Goal: Task Accomplishment & Management: Complete application form

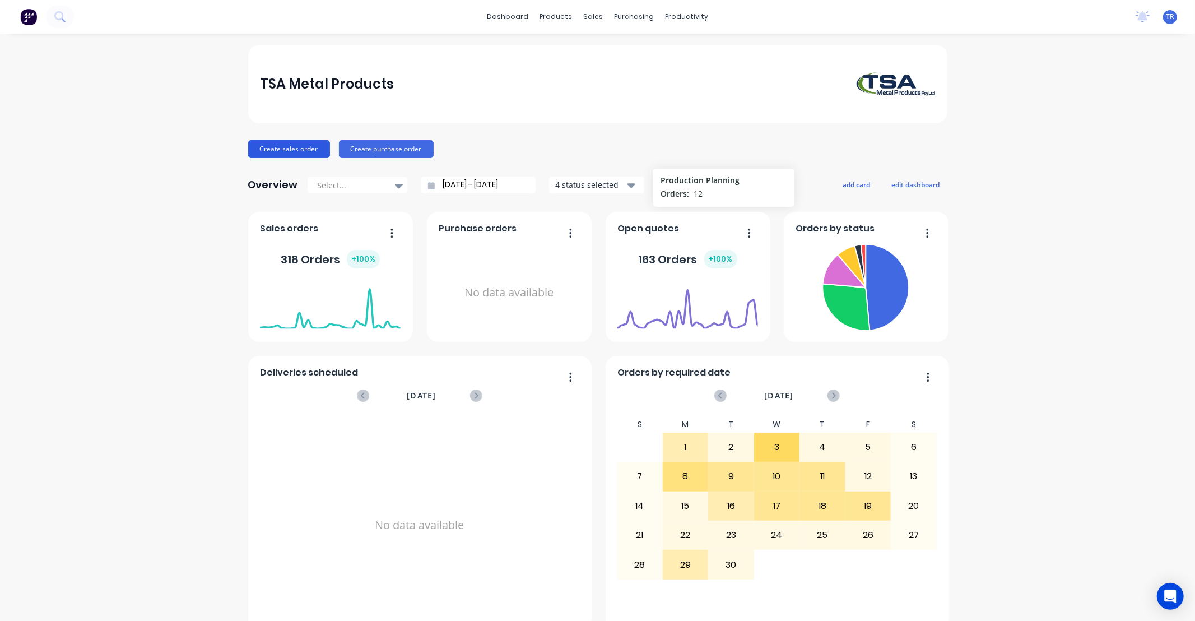
drag, startPoint x: 0, startPoint y: 0, endPoint x: 290, endPoint y: 147, distance: 325.0
click at [290, 147] on button "Create sales order" at bounding box center [289, 149] width 82 height 18
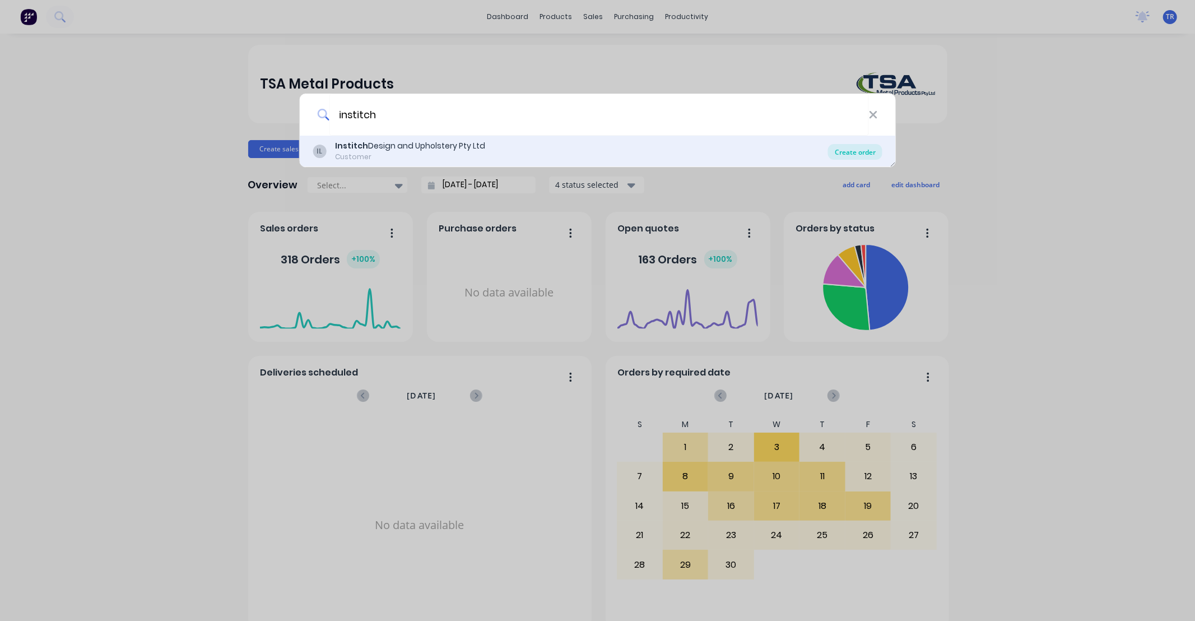
type input "institch"
click at [853, 149] on div "Create order" at bounding box center [855, 152] width 54 height 16
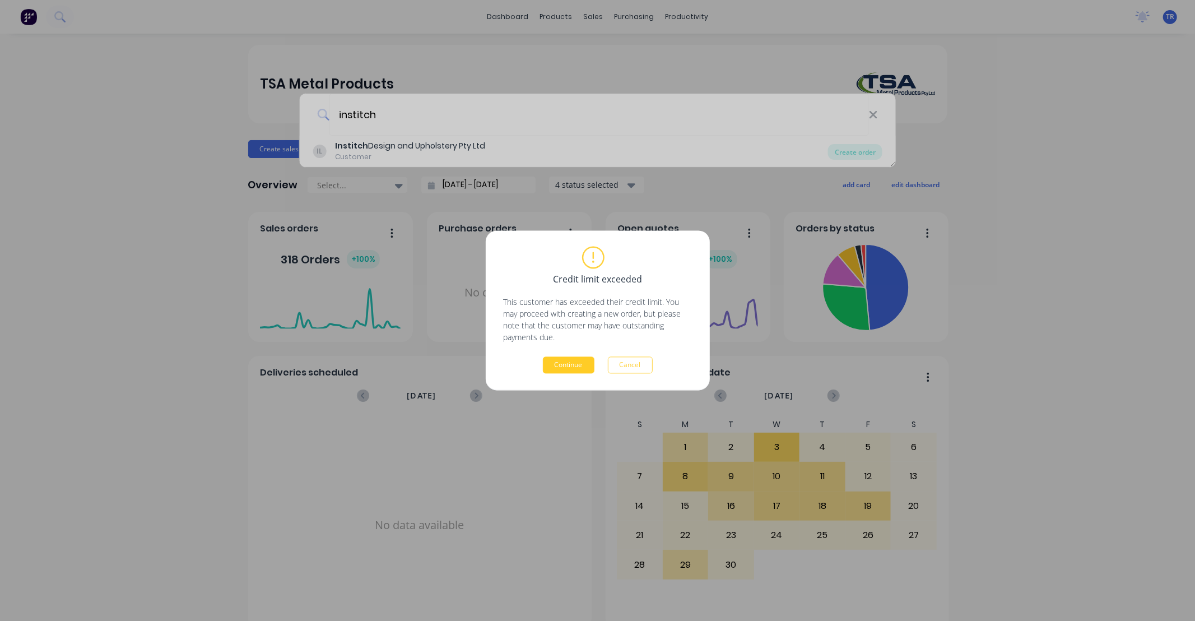
click at [569, 364] on button "Continue" at bounding box center [569, 365] width 52 height 17
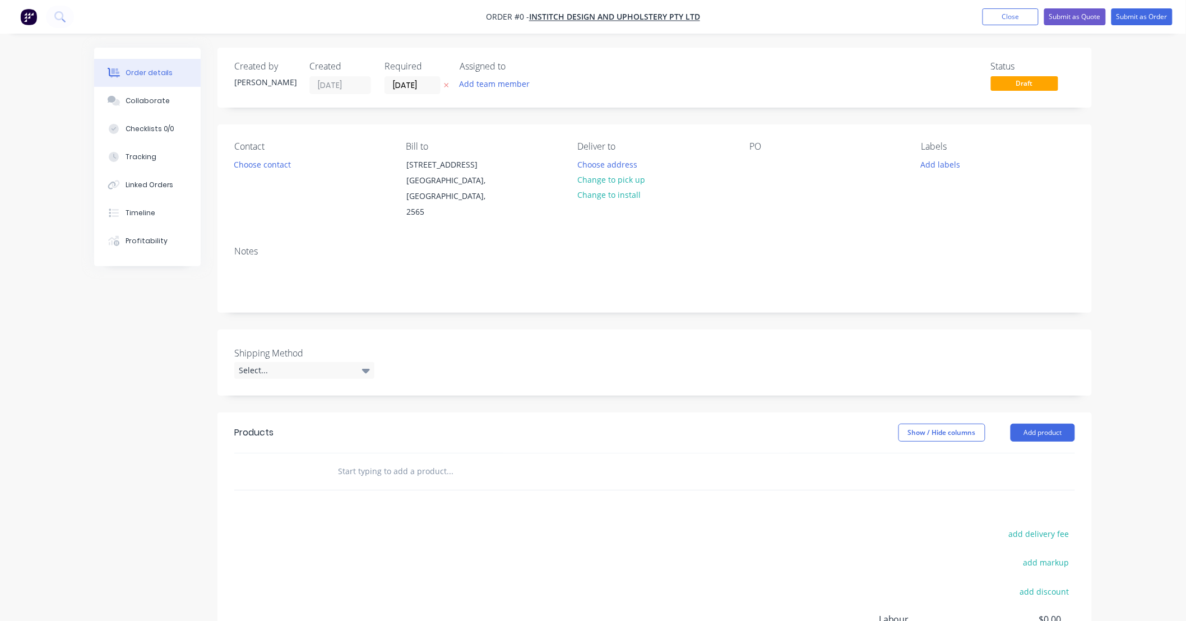
click at [1145, 310] on div "Order details Collaborate Checklists 0/0 Tracking Linked Orders Timeline Profit…" at bounding box center [593, 375] width 1186 height 751
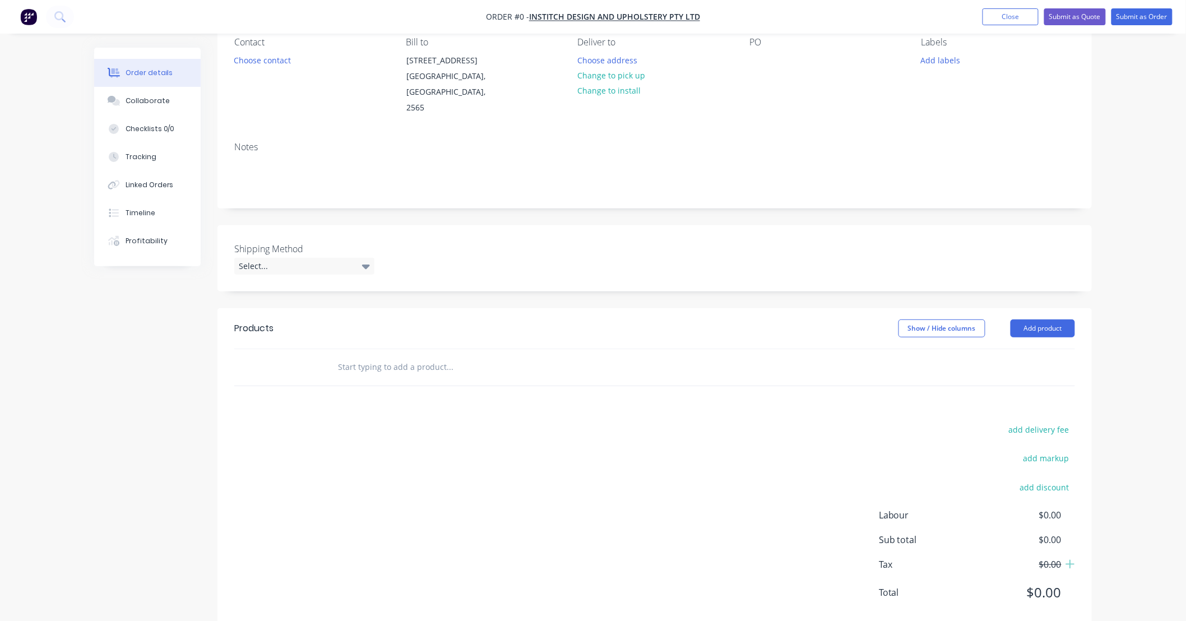
scroll to position [114, 0]
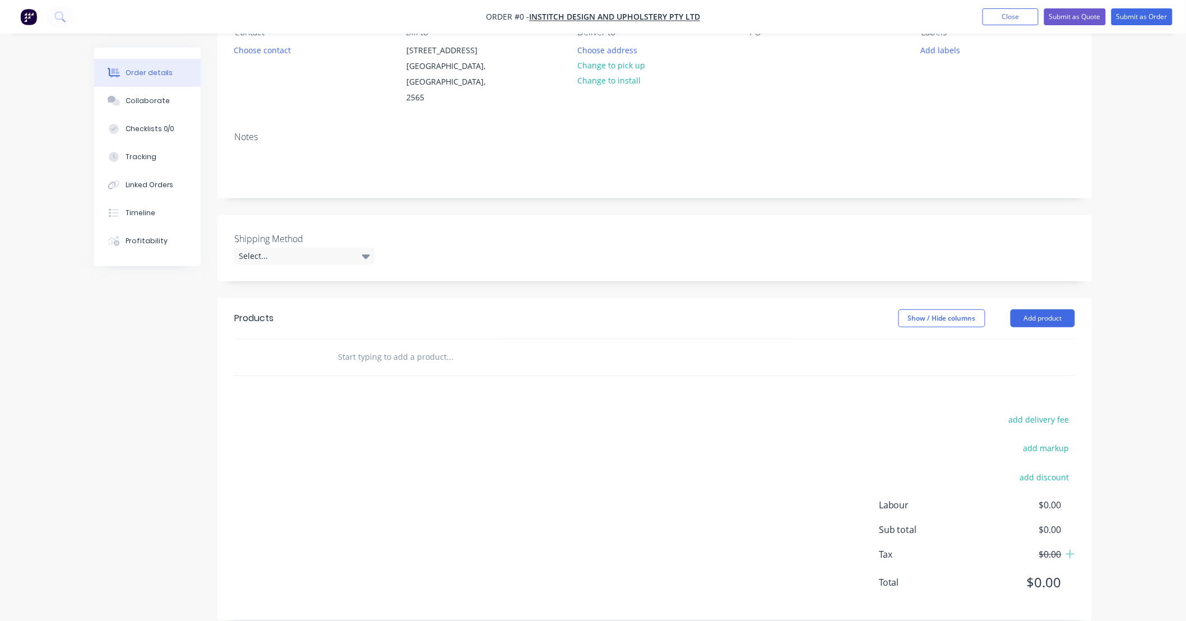
click at [1155, 220] on div "Order details Collaborate Checklists 0/0 Tracking Linked Orders Timeline Profit…" at bounding box center [593, 261] width 1186 height 751
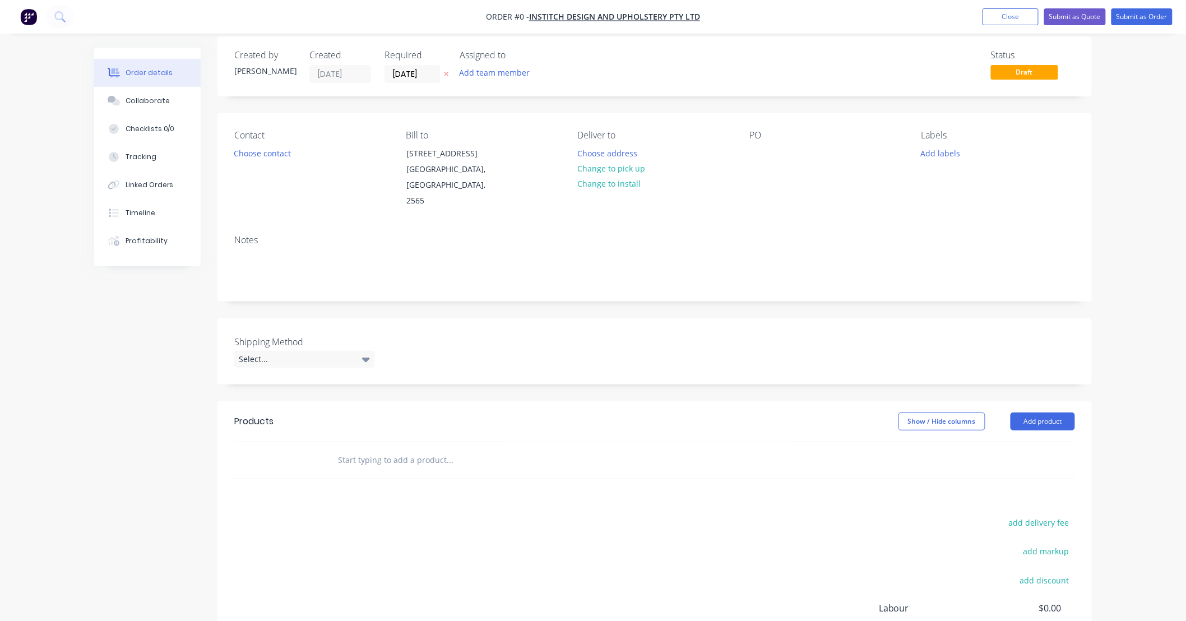
scroll to position [0, 0]
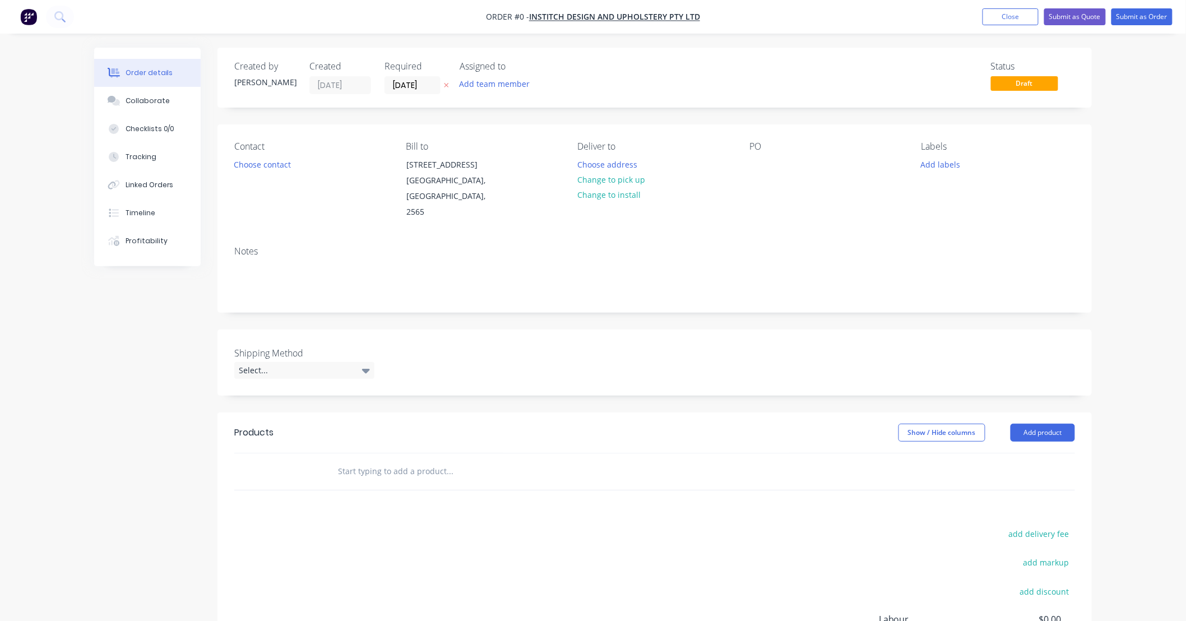
click at [399, 461] on input "text" at bounding box center [449, 471] width 224 height 22
type input "1"
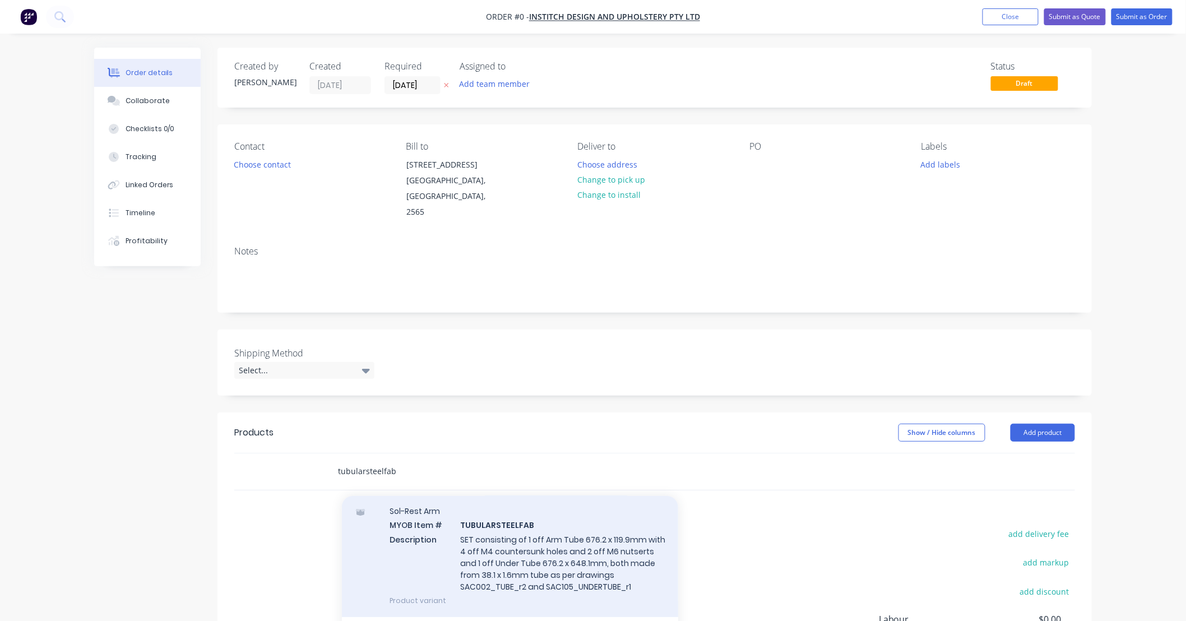
scroll to position [120, 0]
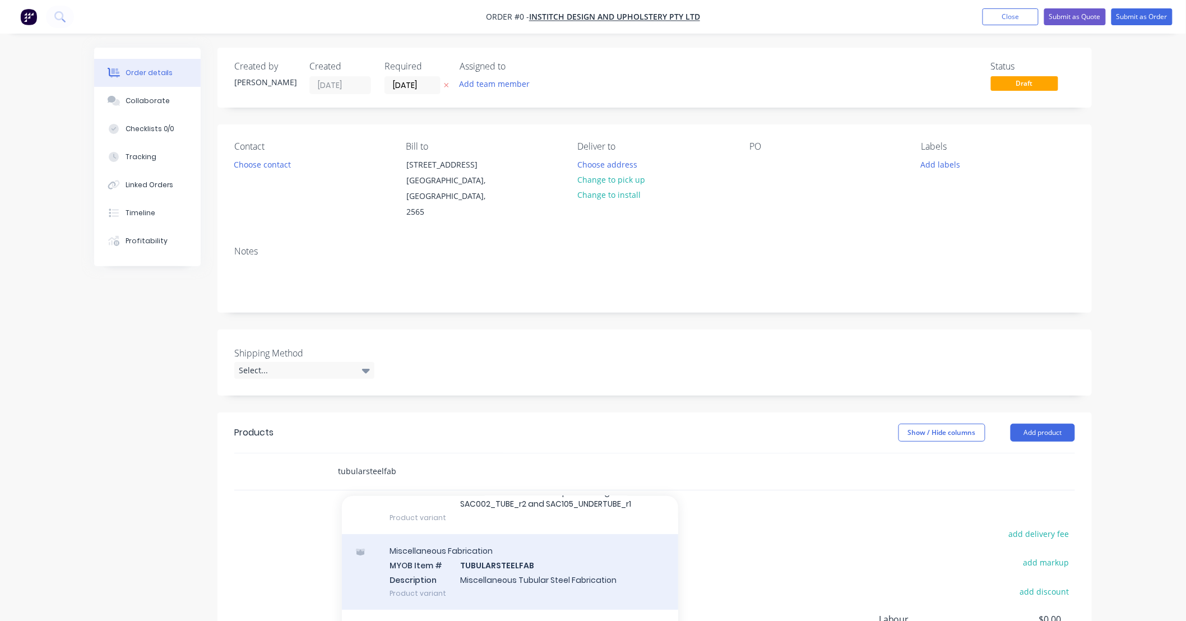
type input "tubularsteelfab"
click at [572, 564] on div "Miscellaneous Fabrication MYOB Item # TUBULARSTEELFAB Description Miscellaneous…" at bounding box center [510, 572] width 336 height 76
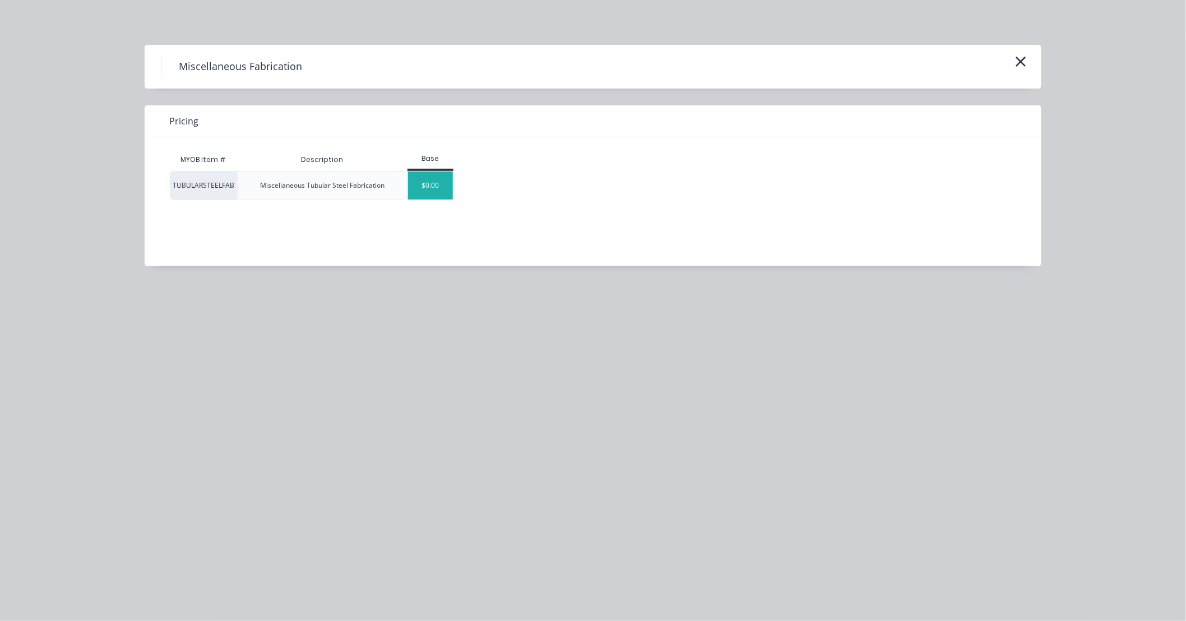
click at [447, 187] on div "$0.00" at bounding box center [430, 185] width 45 height 28
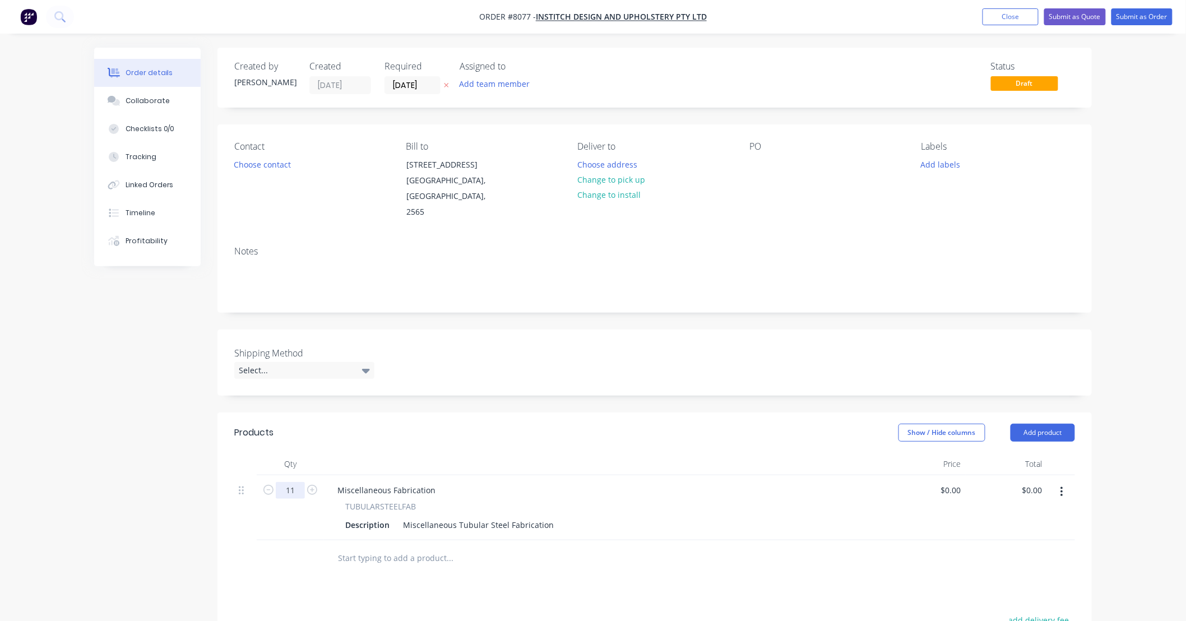
type input "11"
drag, startPoint x: 548, startPoint y: 508, endPoint x: 396, endPoint y: 503, distance: 151.9
click at [396, 517] on div "Description Miscellaneous Tubular Steel Fabrication" at bounding box center [602, 525] width 522 height 16
type input "$505.00"
type input "$5,555.00"
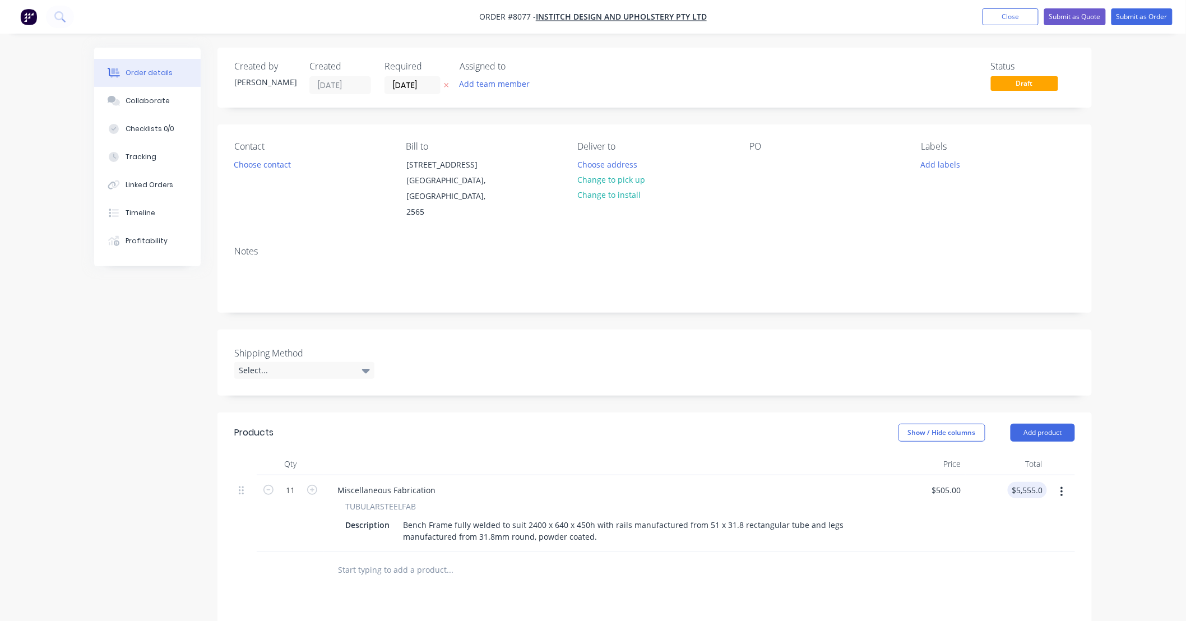
click at [1102, 560] on div "Order details Collaborate Checklists 0/0 Tracking Linked Orders Timeline Profit…" at bounding box center [593, 449] width 1020 height 802
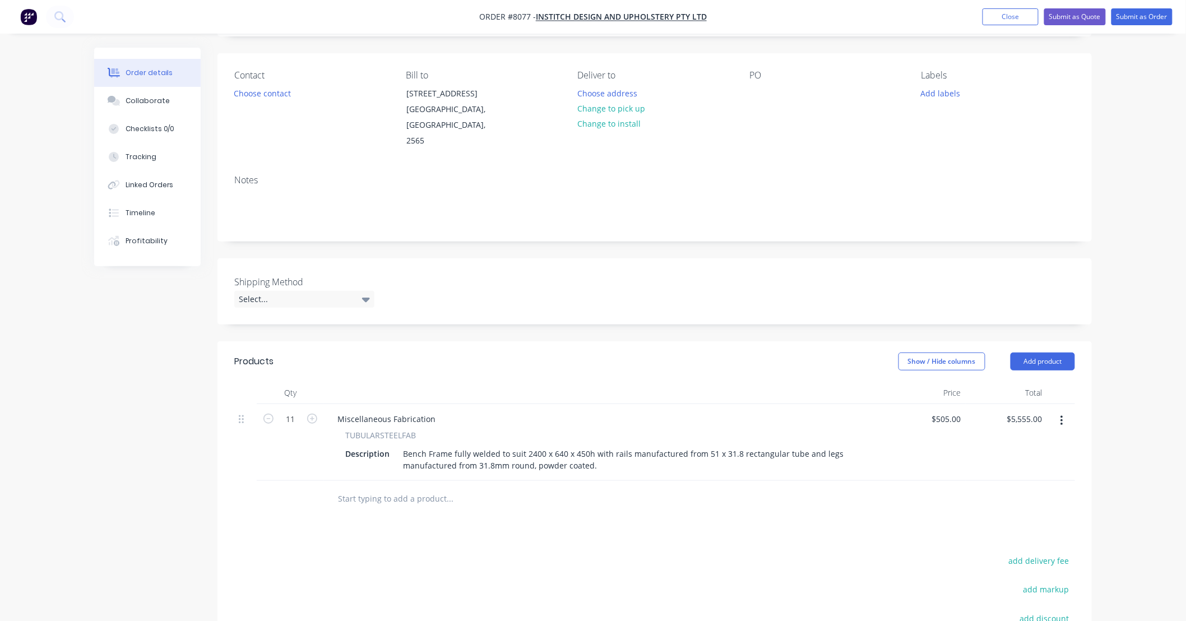
scroll to position [166, 0]
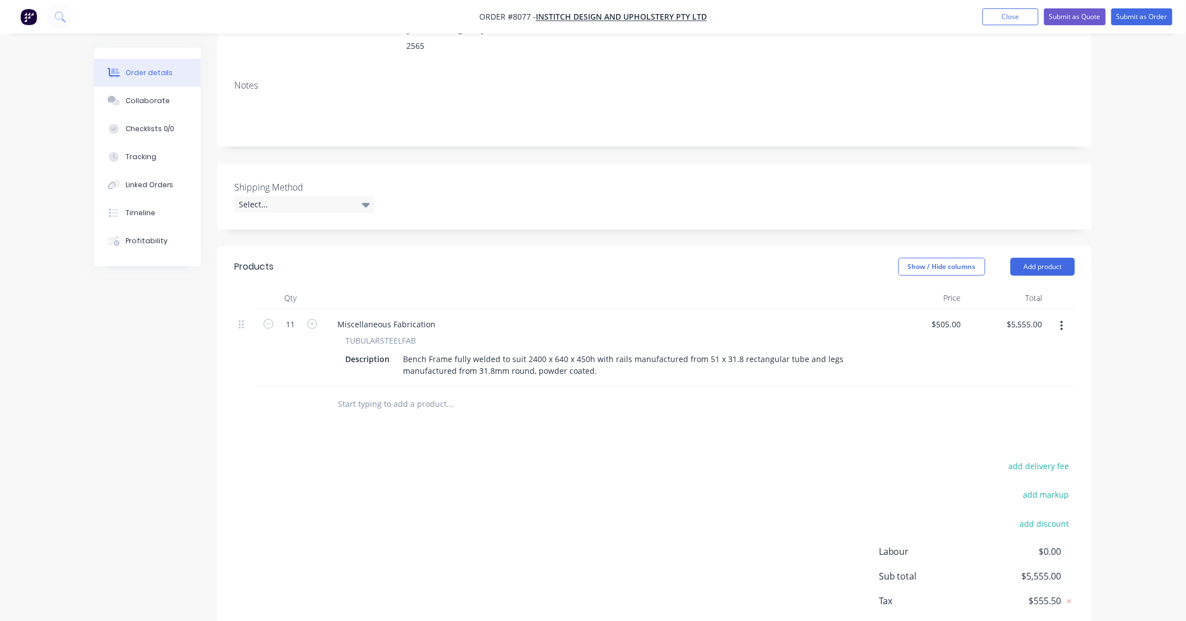
click at [1062, 321] on icon "button" at bounding box center [1061, 326] width 2 height 10
click at [1029, 370] on div "Duplicate" at bounding box center [1021, 378] width 86 height 16
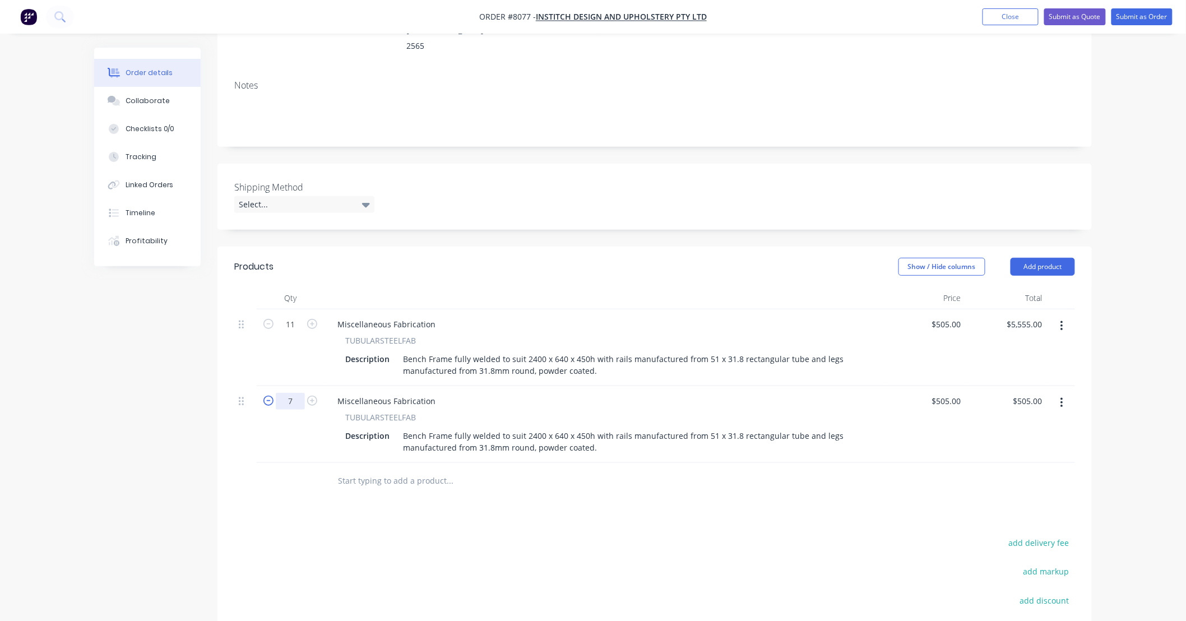
type input "7"
type input "$3,535.00"
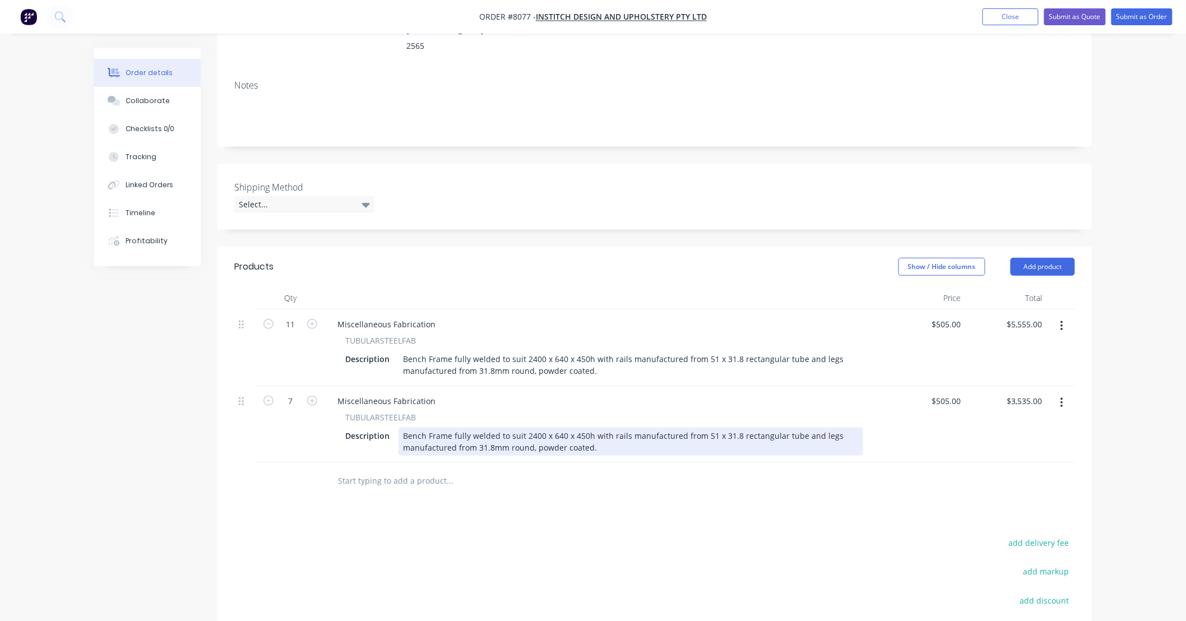
click at [527, 427] on div "Bench Frame fully welded to suit 2400 x 640 x 450h with rails manufactured from…" at bounding box center [630, 441] width 464 height 28
click at [610, 433] on div "Bench Frame fully welded to suit 2030 x 640 x 450h with rails manufactured from…" at bounding box center [630, 441] width 464 height 28
type input "$470.00"
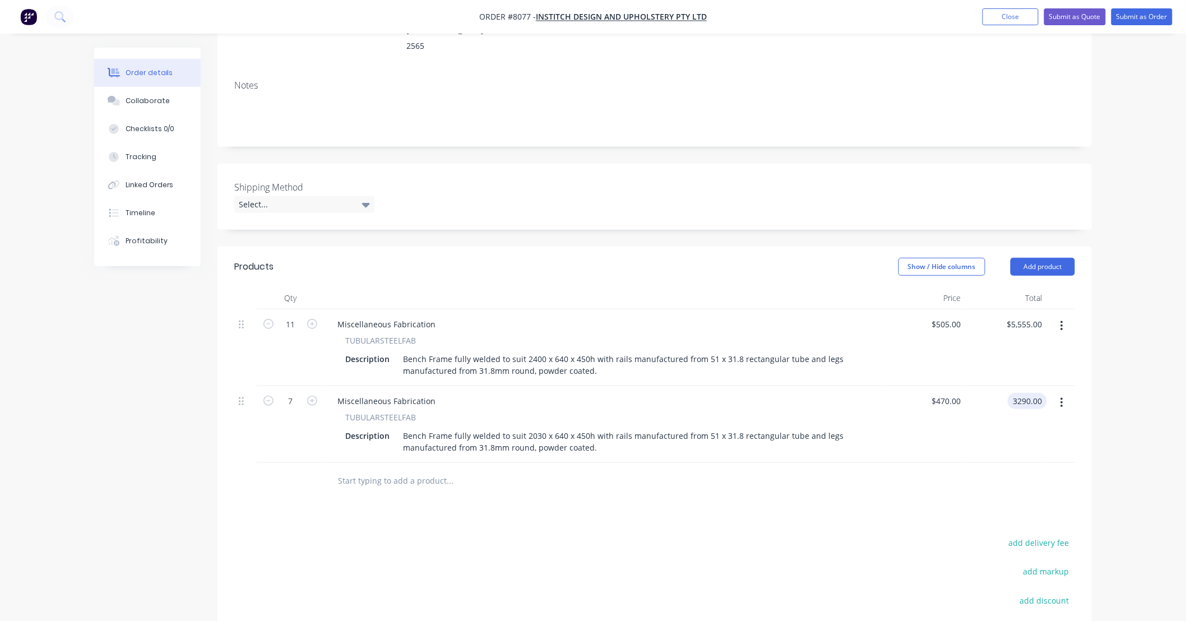
type input "$3,290.00"
click at [646, 473] on div at bounding box center [496, 480] width 336 height 22
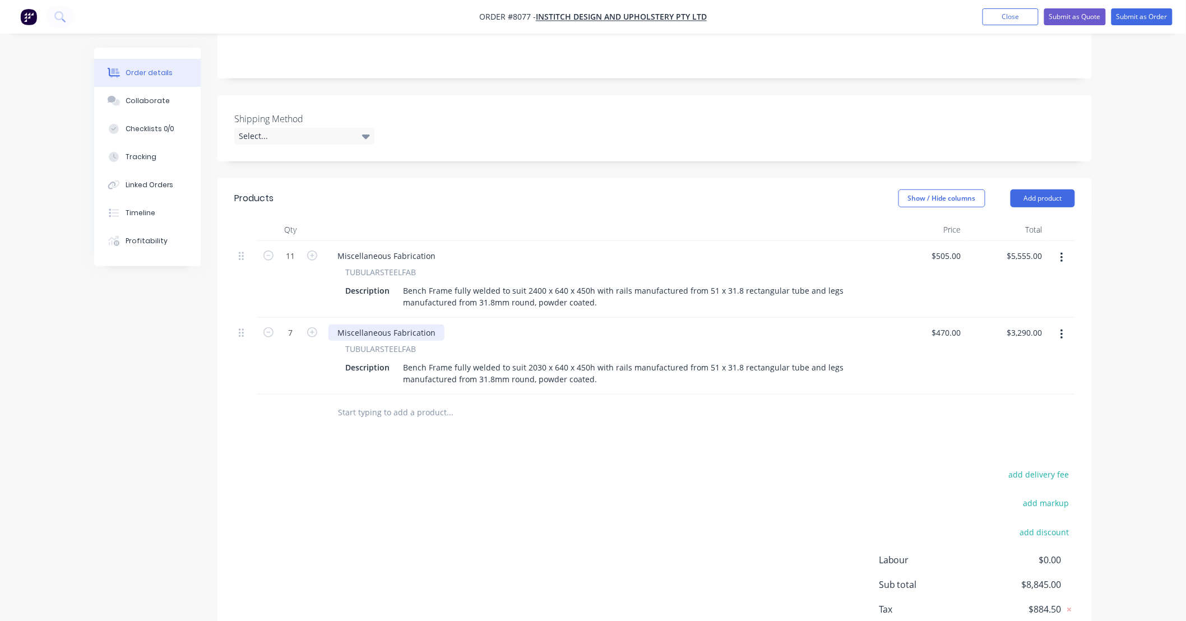
scroll to position [206, 0]
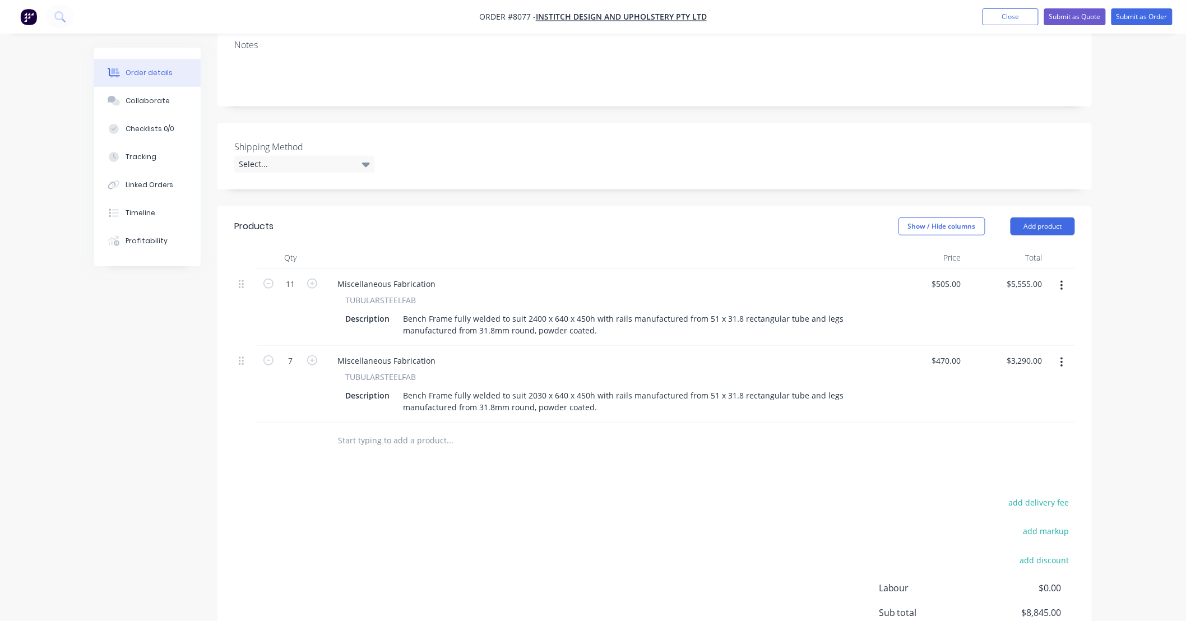
click at [467, 429] on input "text" at bounding box center [449, 440] width 224 height 22
type input "\m1"
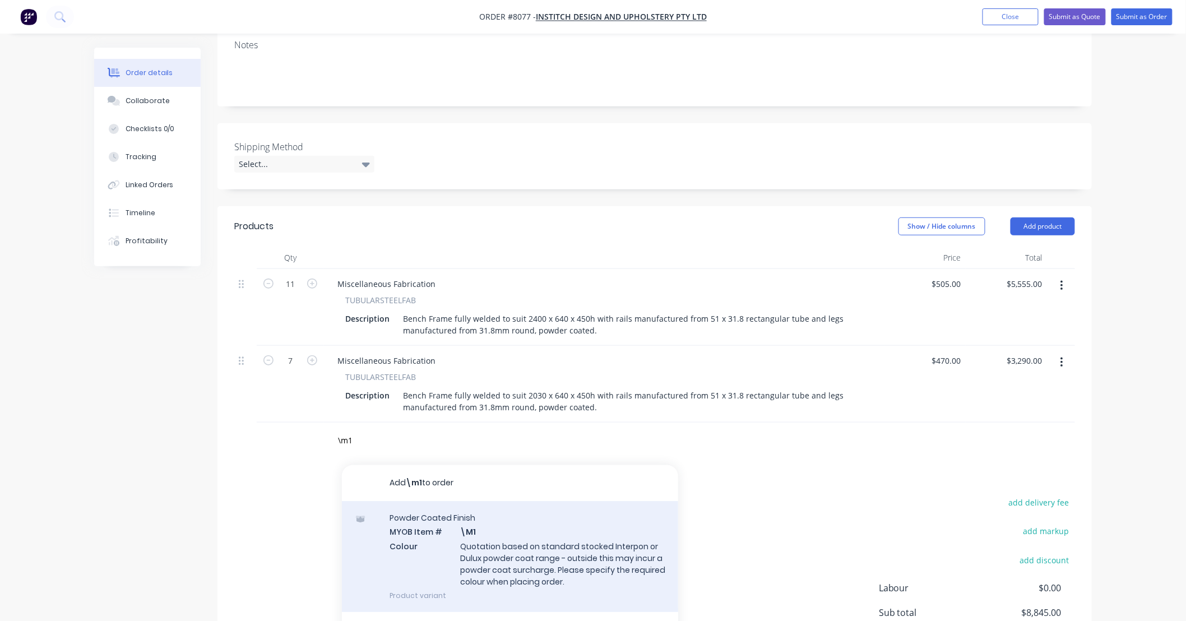
click at [562, 535] on div "Powder Coated Finish MYOB Item # \M1 Colour Quotation based on standard stocked…" at bounding box center [510, 556] width 336 height 111
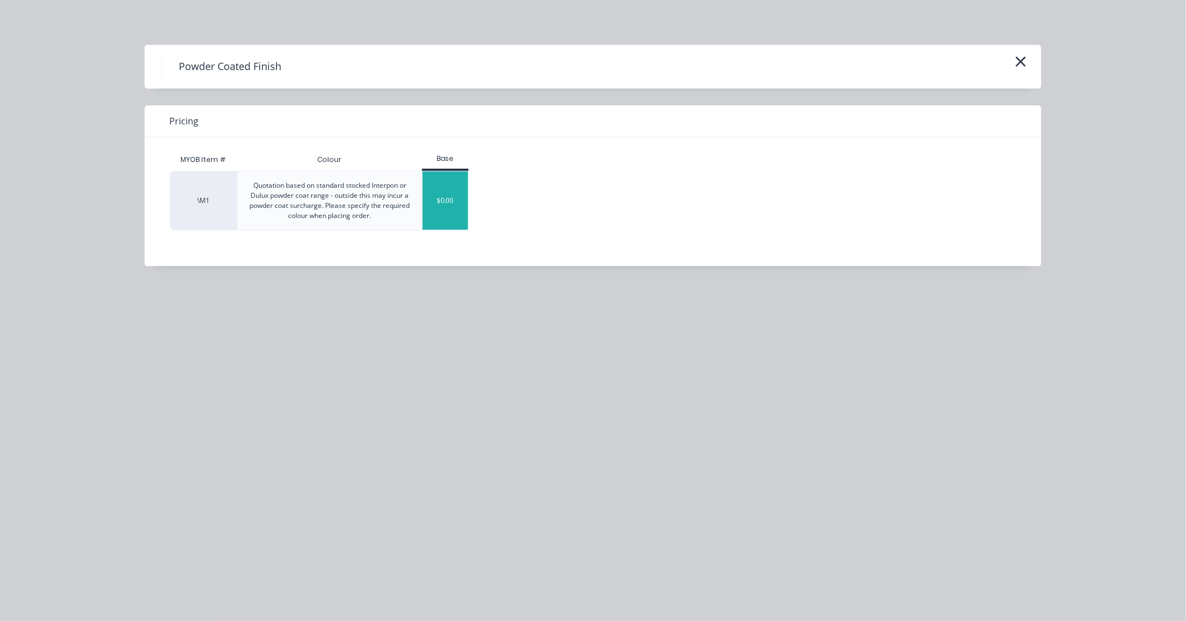
click at [446, 202] on div "$0.00" at bounding box center [444, 200] width 45 height 58
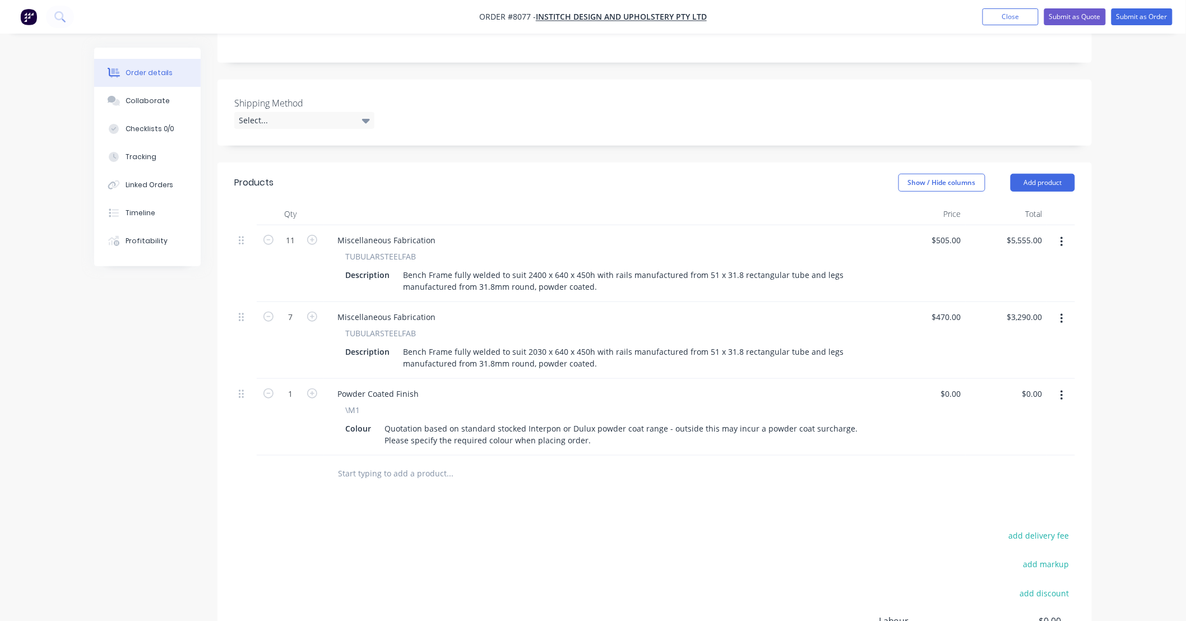
scroll to position [289, 0]
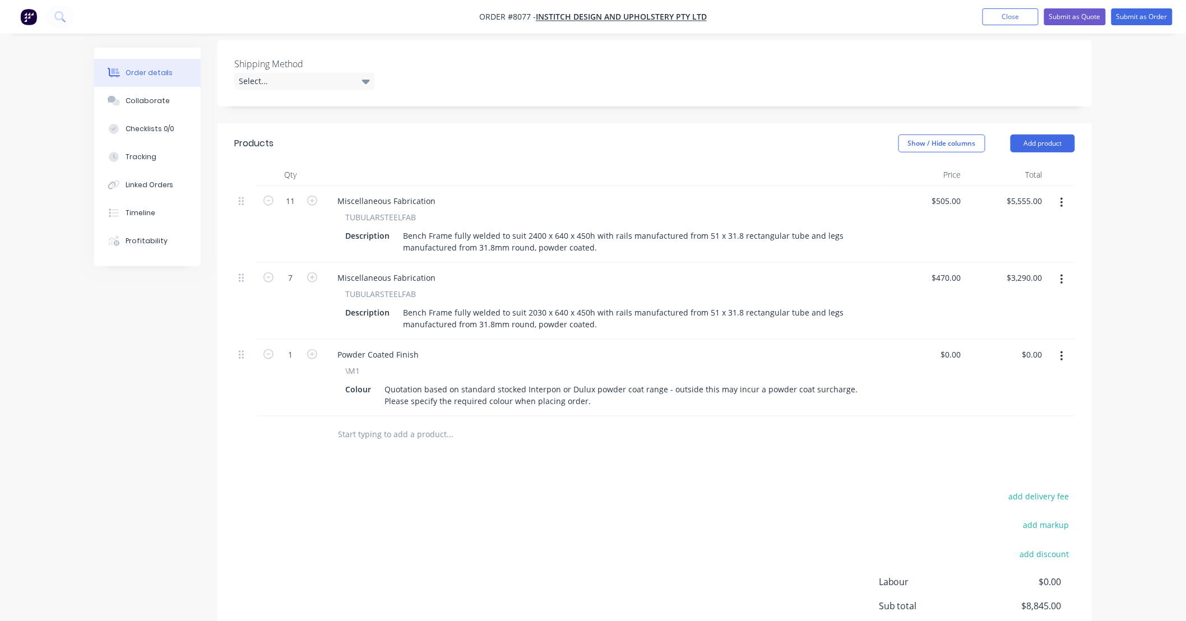
click at [427, 423] on input "text" at bounding box center [449, 434] width 224 height 22
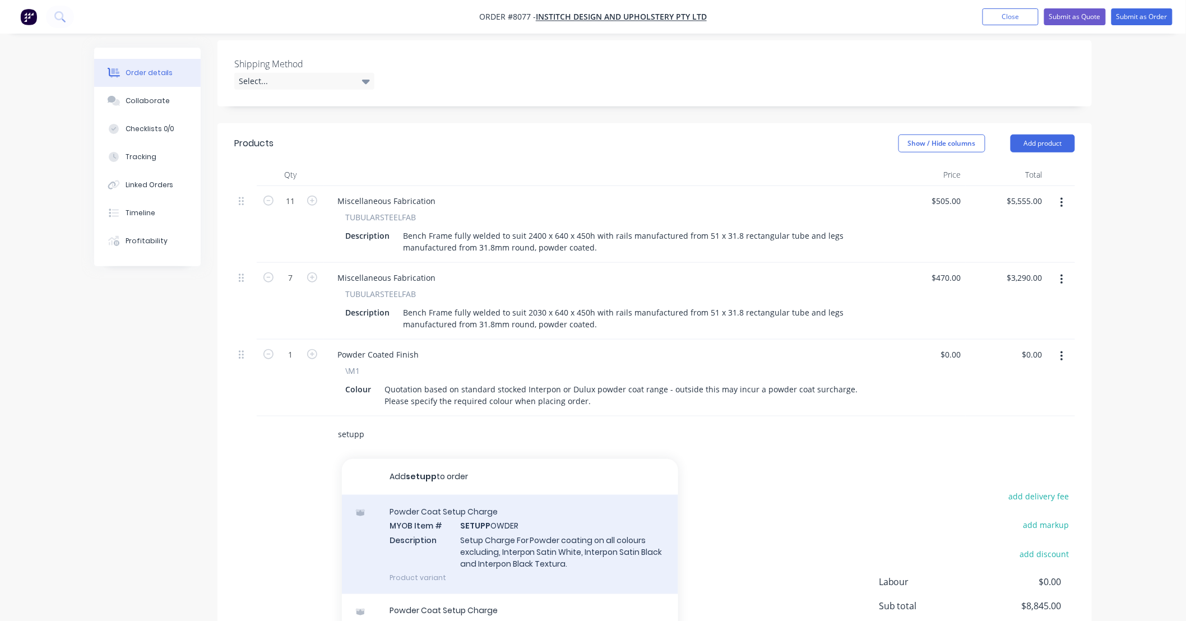
type input "setupp"
click at [607, 531] on div "Powder Coat Setup Charge MYOB Item # SETUPP OWDER Description Setup Charge For …" at bounding box center [510, 544] width 336 height 99
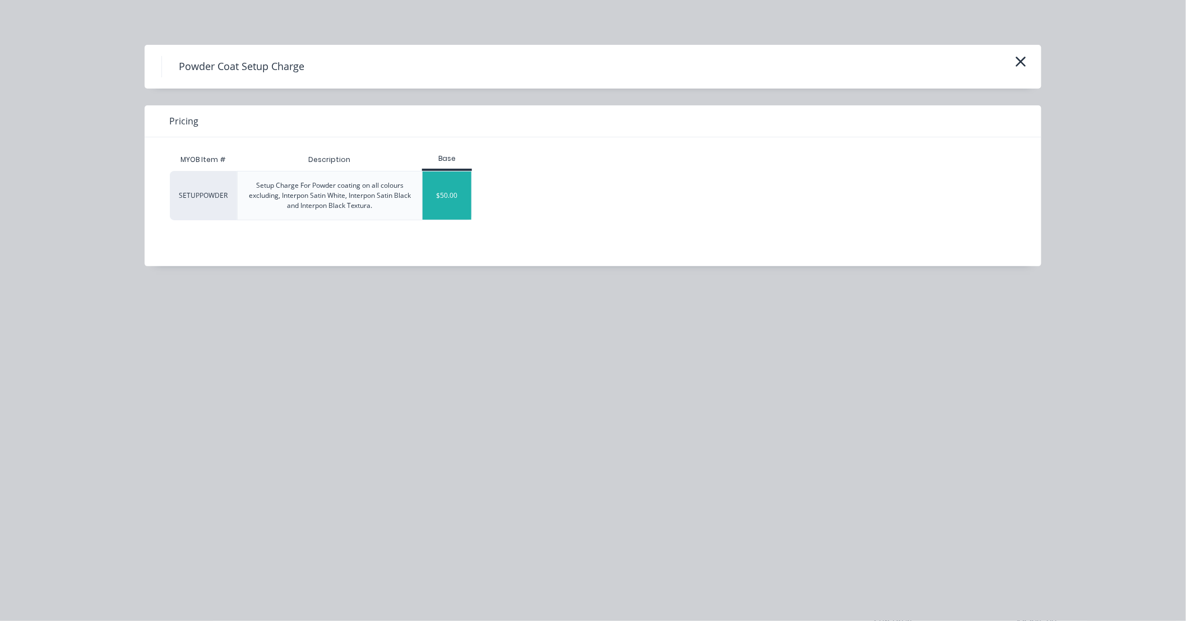
click at [446, 193] on div "$50.00" at bounding box center [446, 195] width 49 height 48
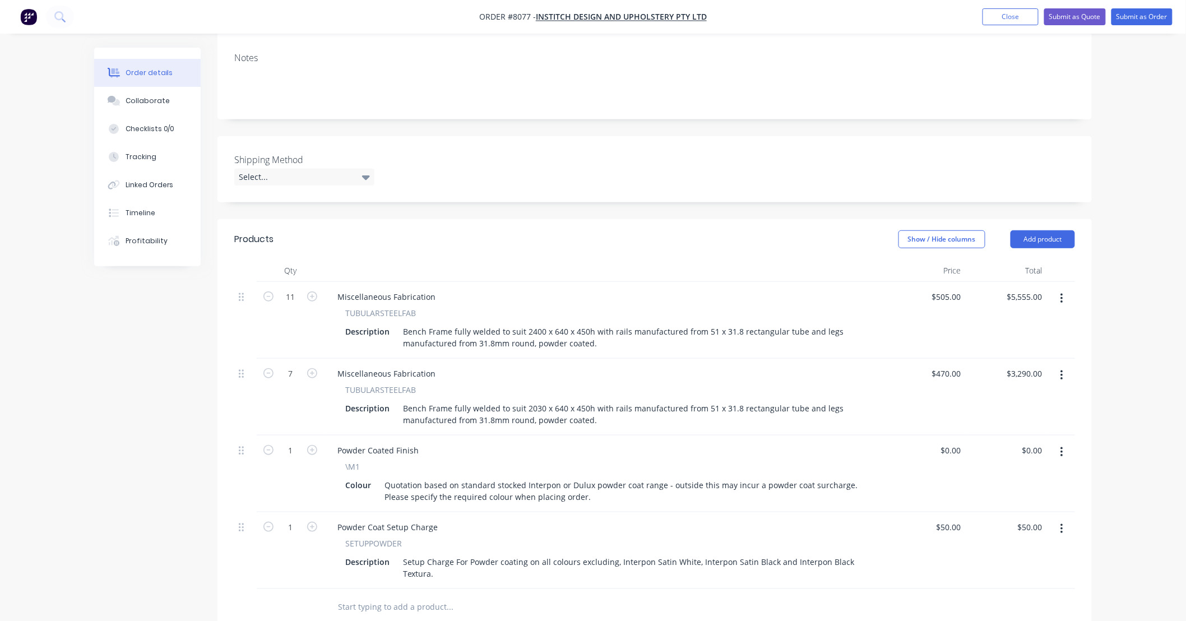
scroll to position [0, 0]
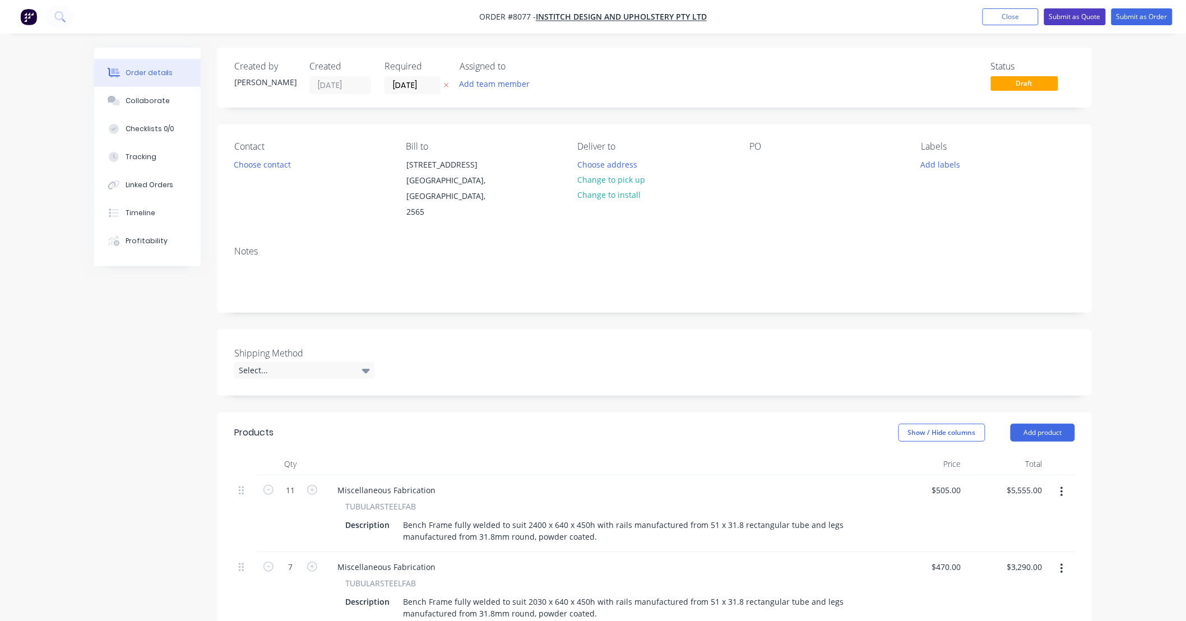
click at [1077, 13] on button "Submit as Quote" at bounding box center [1075, 16] width 62 height 17
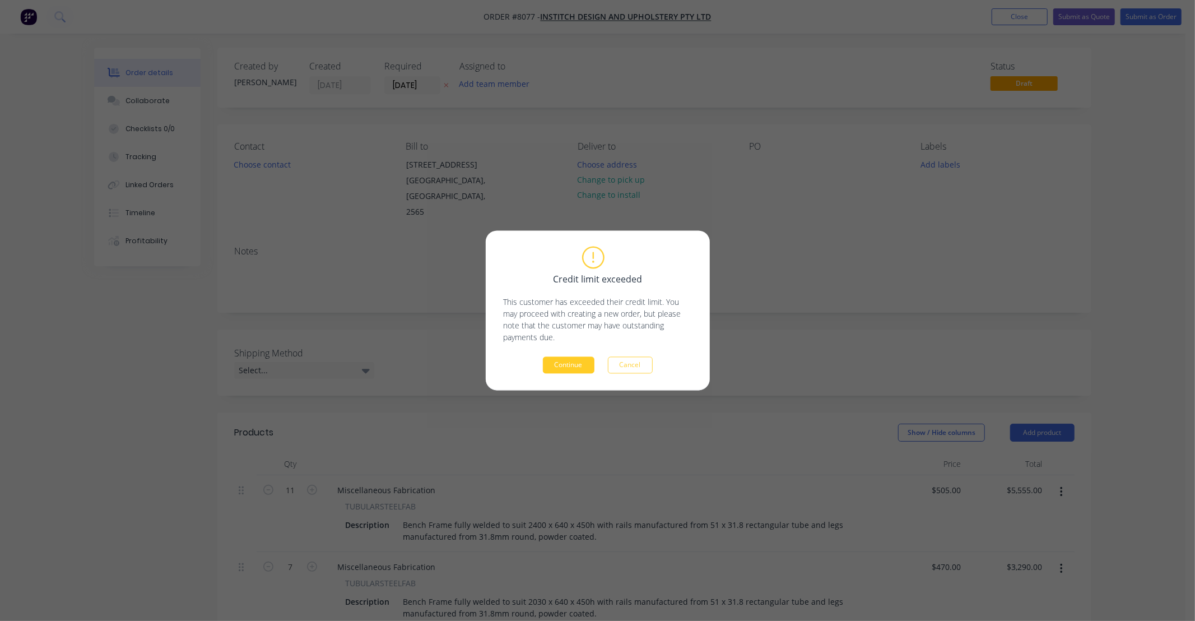
click at [569, 366] on button "Continue" at bounding box center [569, 365] width 52 height 17
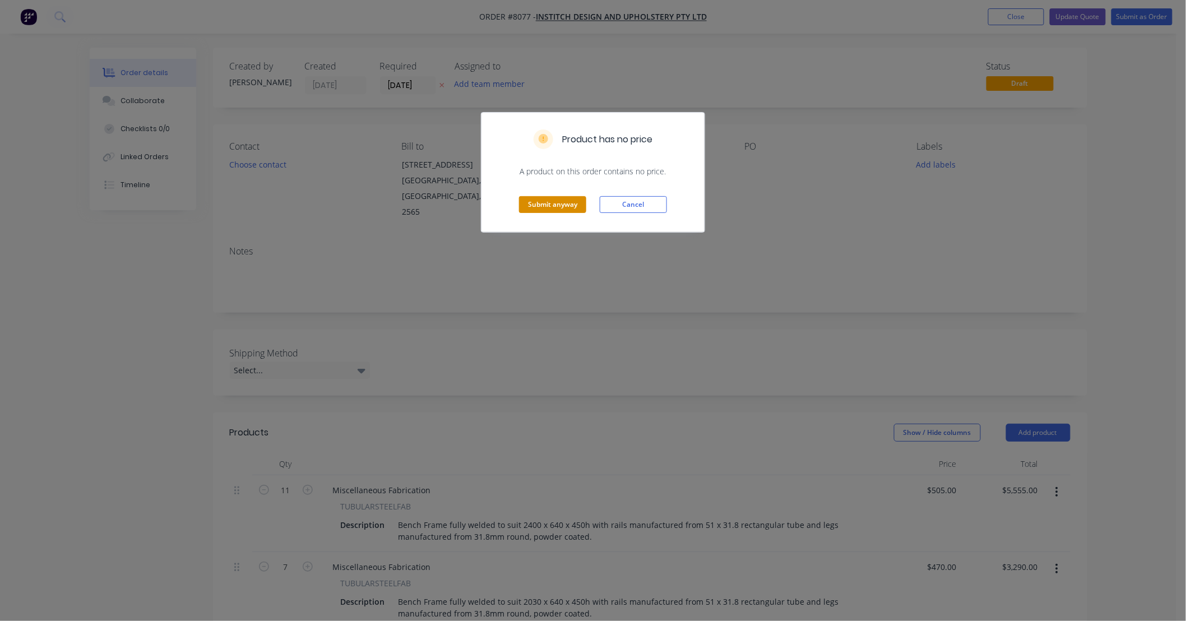
click at [574, 204] on button "Submit anyway" at bounding box center [552, 204] width 67 height 17
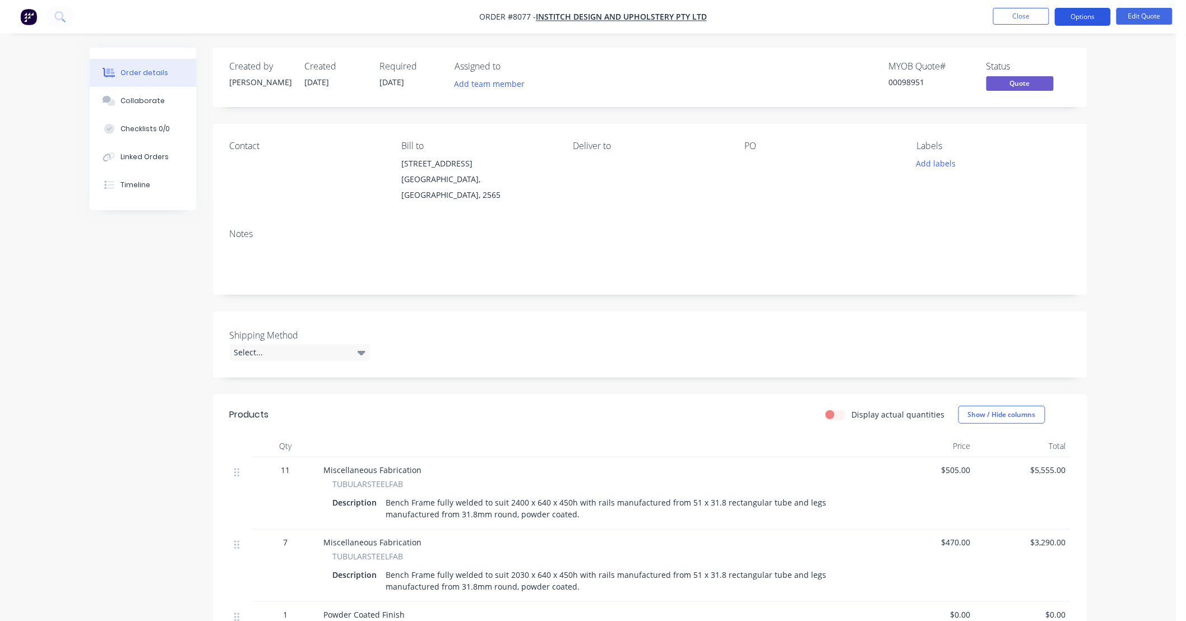
click at [1079, 18] on button "Options" at bounding box center [1082, 17] width 56 height 18
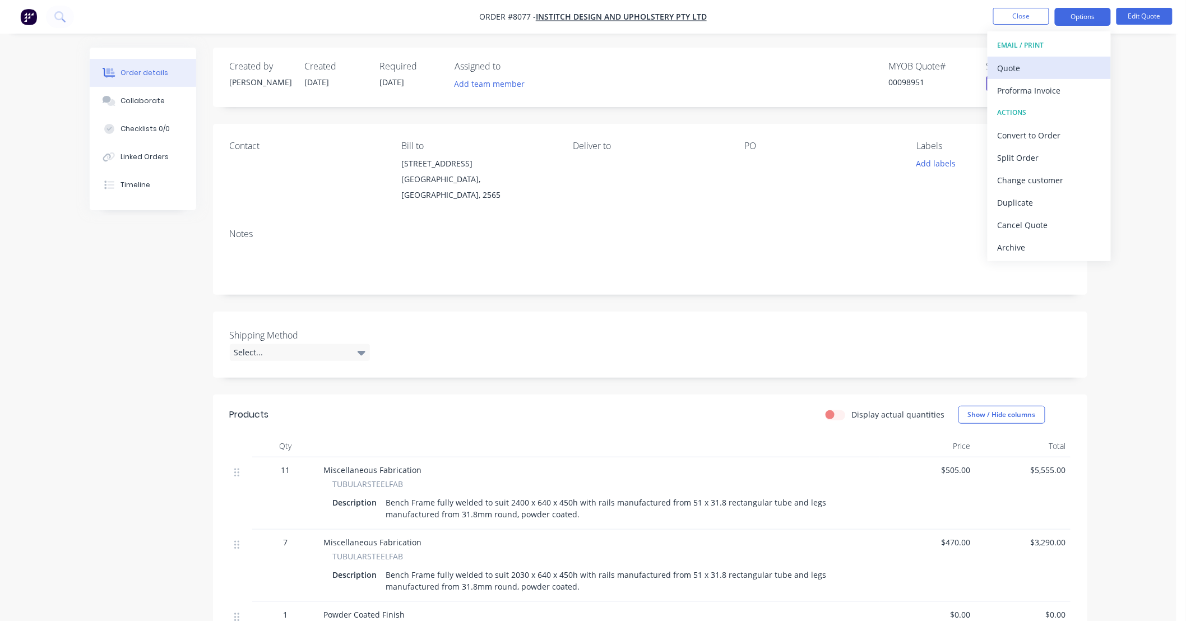
click at [1043, 69] on div "Quote" at bounding box center [1048, 68] width 103 height 16
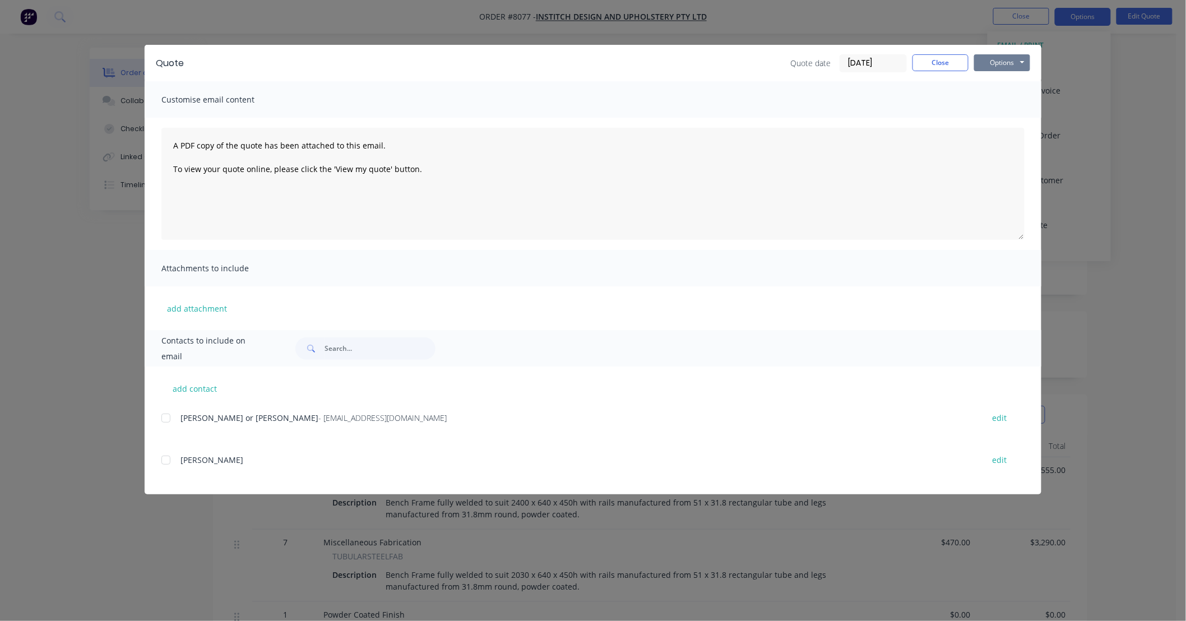
click at [1007, 63] on button "Options" at bounding box center [1002, 62] width 56 height 17
click at [992, 81] on button "Preview" at bounding box center [1010, 82] width 72 height 18
